Goal: Transaction & Acquisition: Purchase product/service

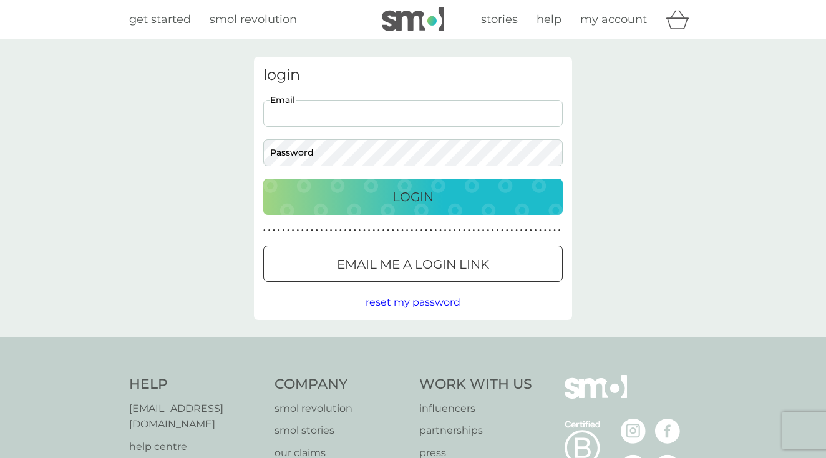
type input "siansteel@protonmail.com"
click at [413, 196] on button "Login" at bounding box center [413, 197] width 300 height 36
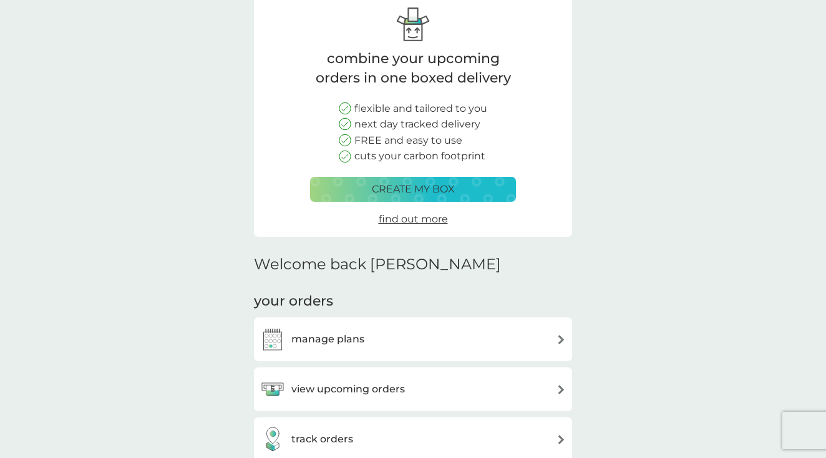
scroll to position [59, 0]
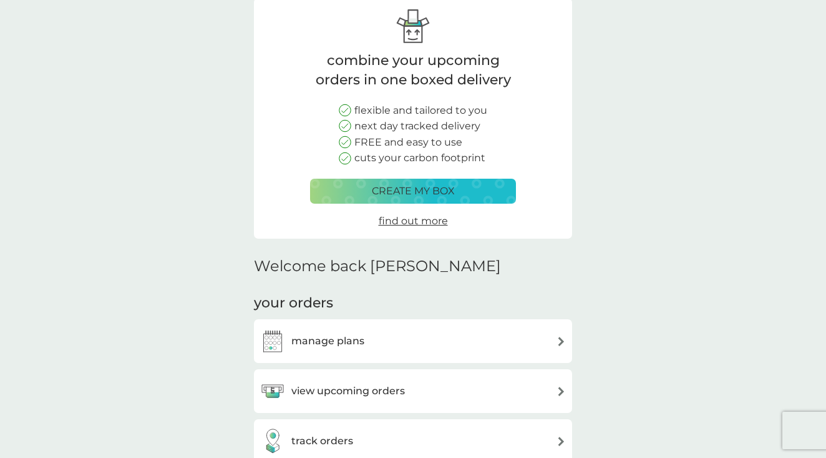
click at [406, 195] on p "create my box" at bounding box center [413, 191] width 83 height 16
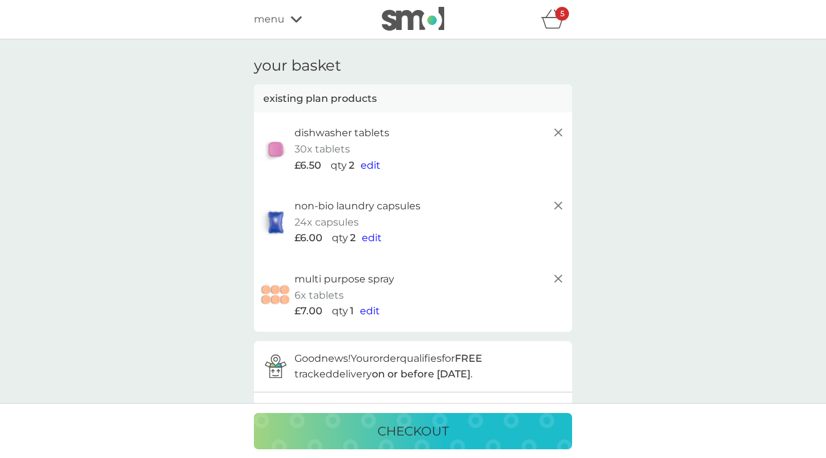
click at [556, 275] on icon at bounding box center [558, 278] width 15 height 15
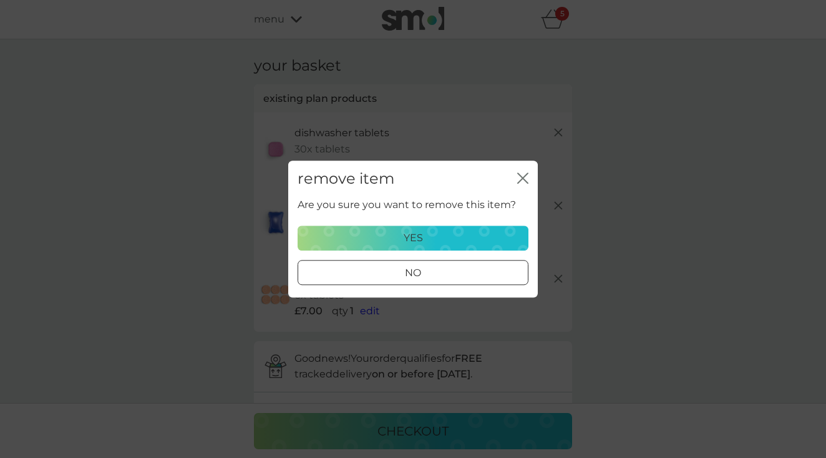
click at [435, 236] on div "yes" at bounding box center [413, 238] width 215 height 16
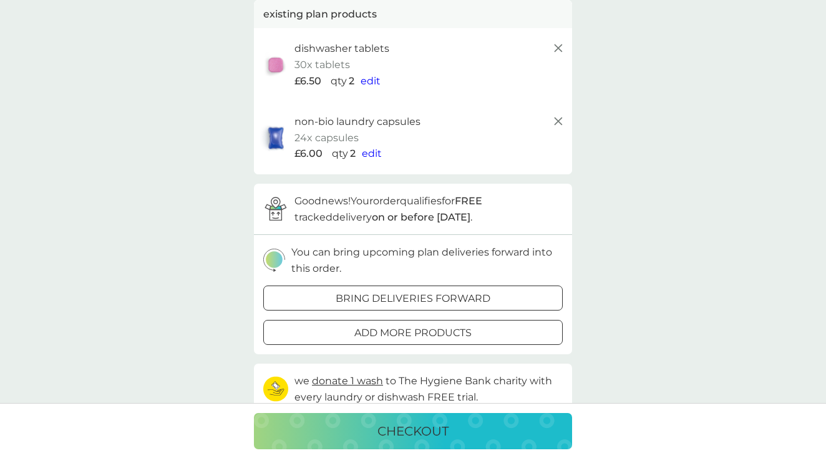
scroll to position [84, 0]
click at [402, 330] on div at bounding box center [398, 333] width 10 height 10
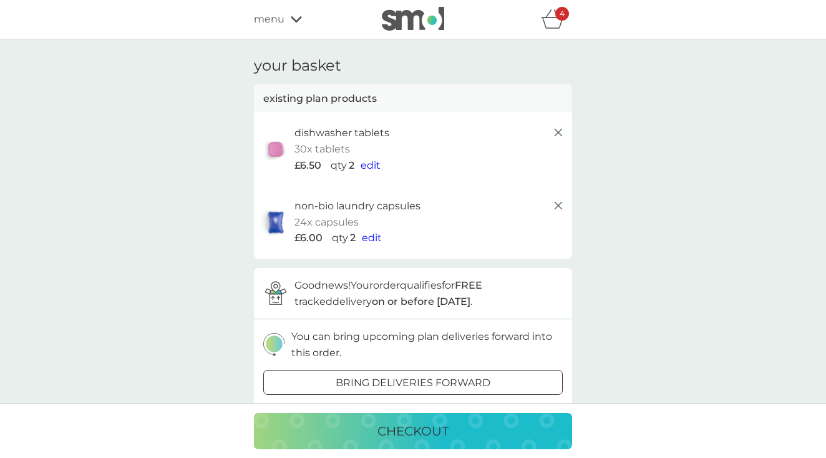
scroll to position [84, 0]
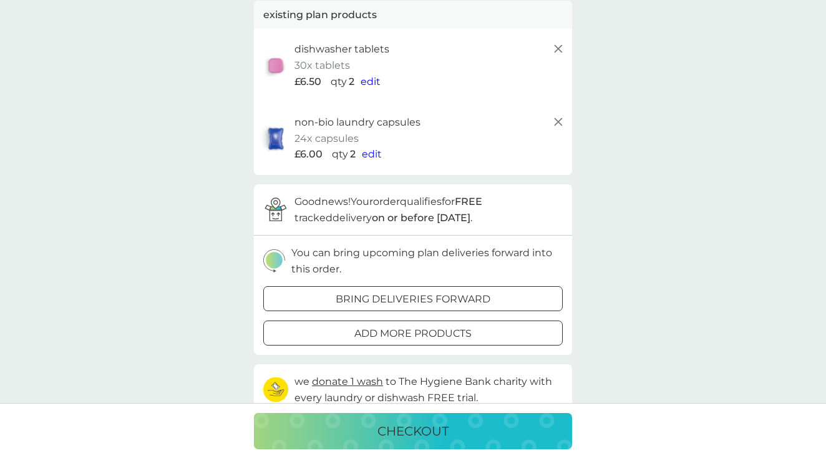
click at [391, 435] on p "checkout" at bounding box center [413, 431] width 71 height 20
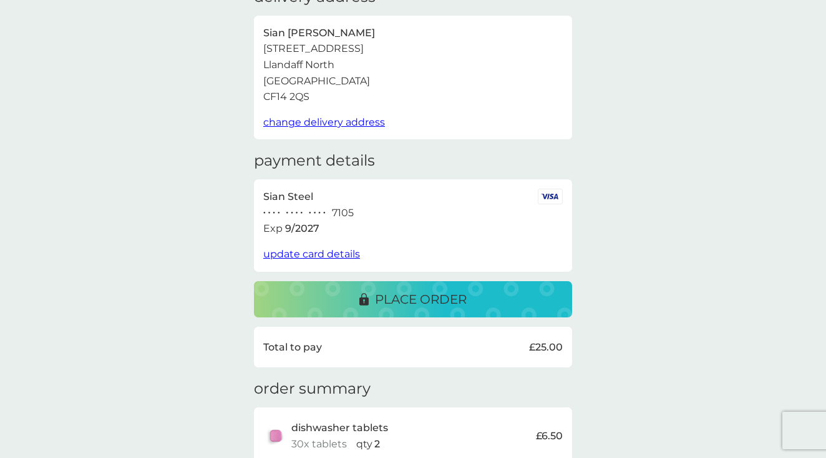
scroll to position [85, 0]
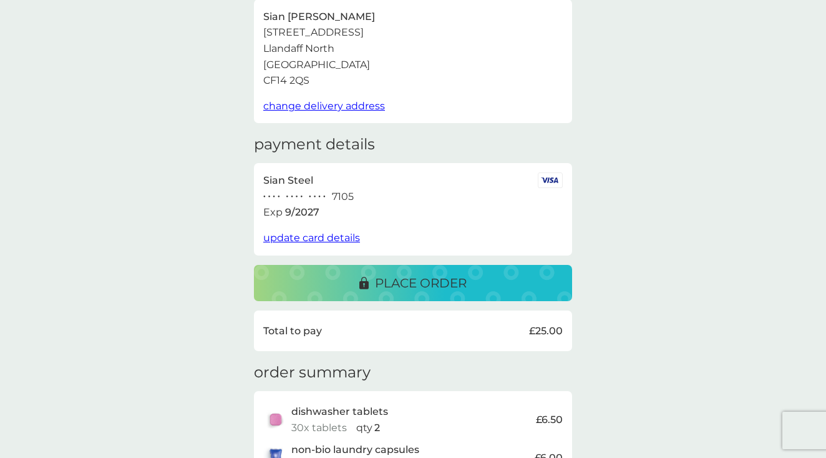
click at [405, 273] on p "place order" at bounding box center [421, 283] width 92 height 20
